Goal: Find specific page/section: Find specific page/section

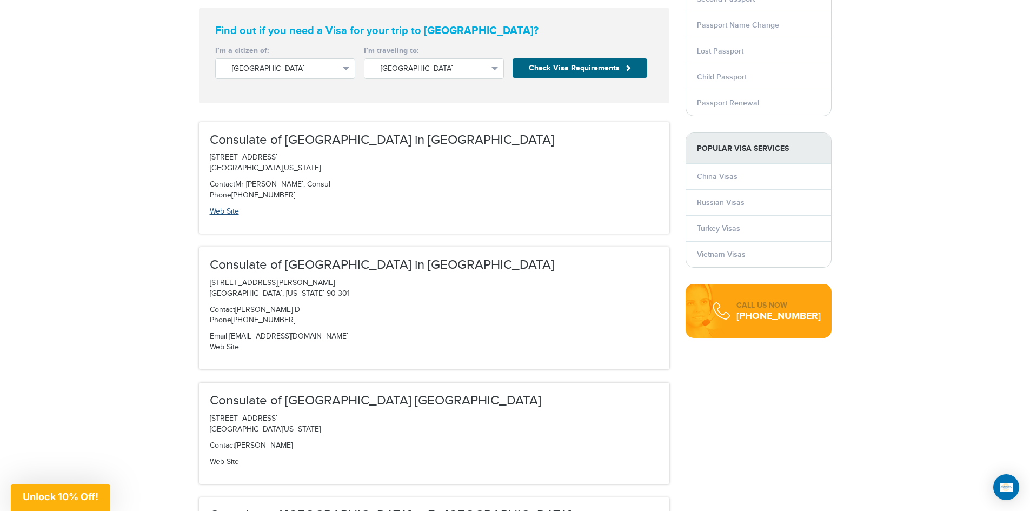
click at [240, 214] on p "Web Site" at bounding box center [434, 212] width 449 height 11
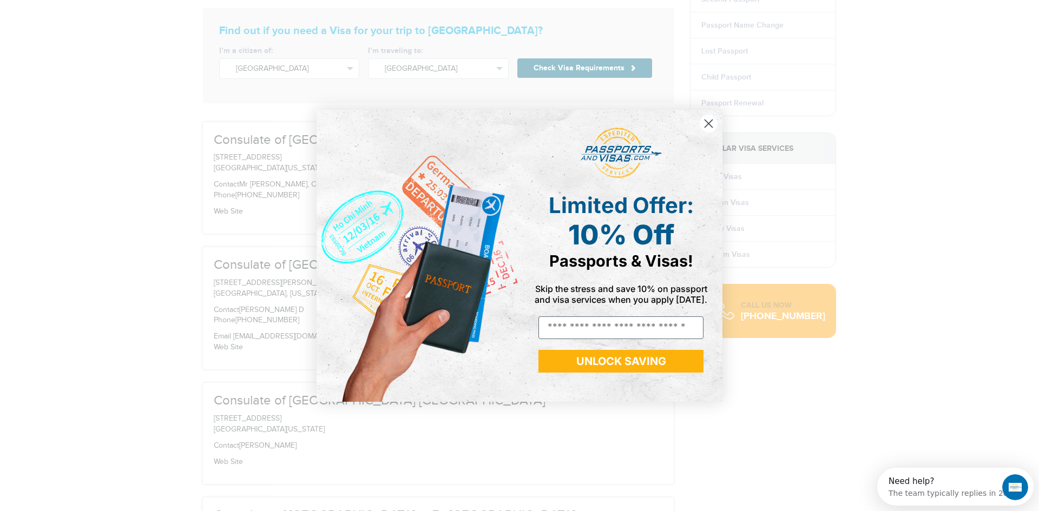
click at [717, 129] on icon "Close dialog" at bounding box center [708, 123] width 19 height 19
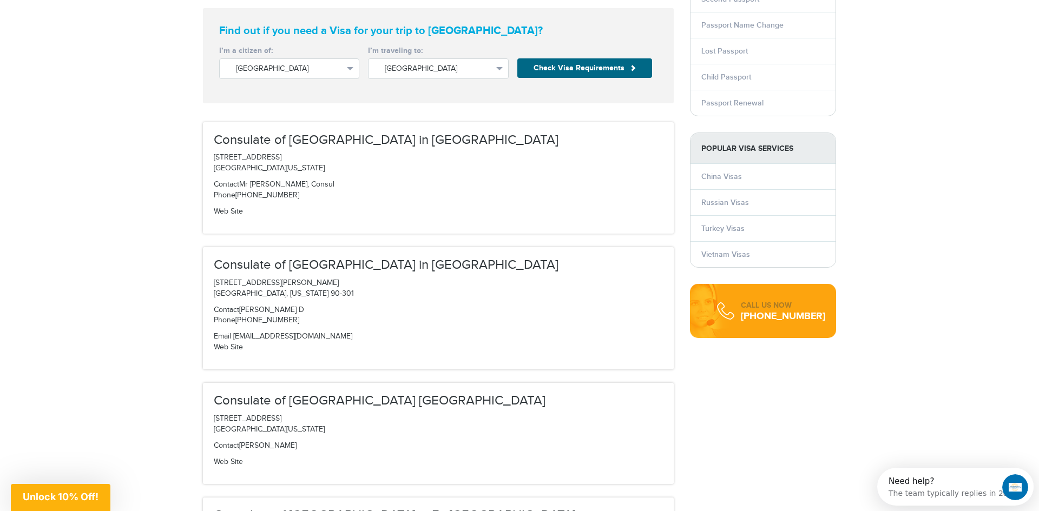
click at [706, 124] on div "Close dialog Limited Offer: 10% Off Passports & Visas! Skip the stress and save…" at bounding box center [519, 256] width 427 height 314
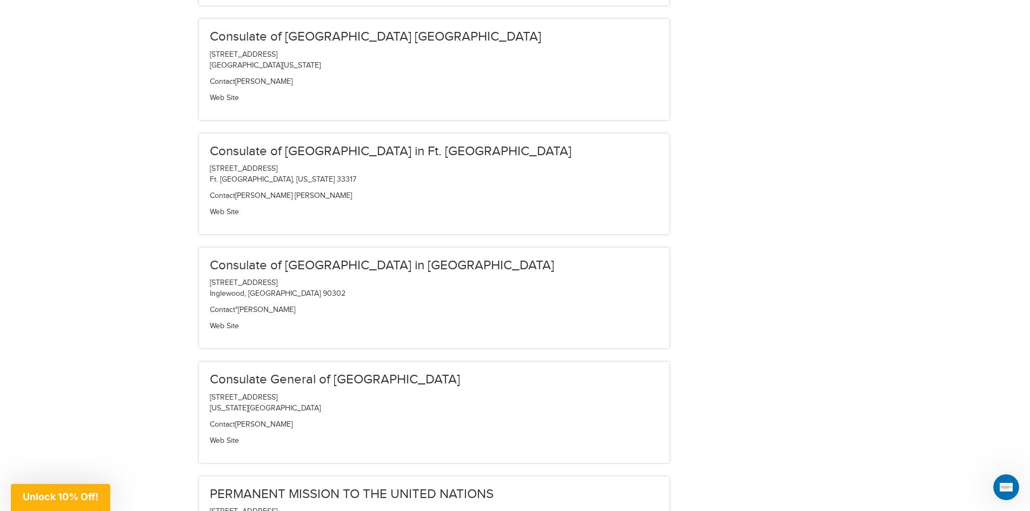
scroll to position [541, 0]
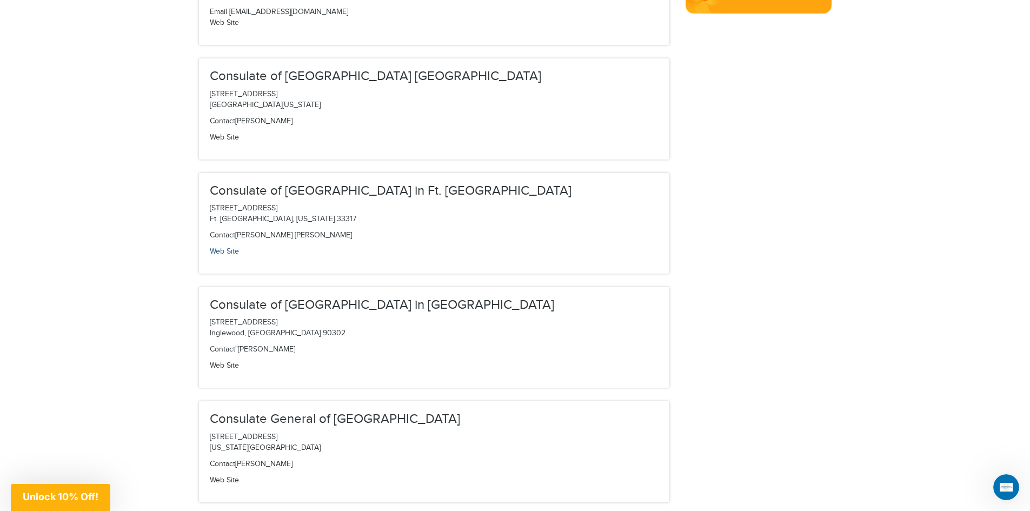
click at [225, 249] on link "Web Site" at bounding box center [224, 251] width 29 height 9
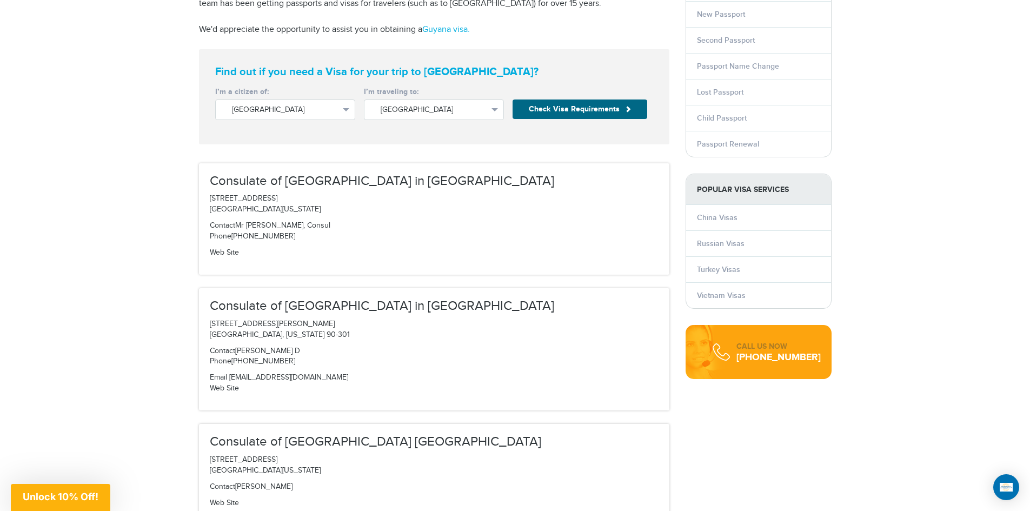
scroll to position [171, 0]
